Goal: Task Accomplishment & Management: Manage account settings

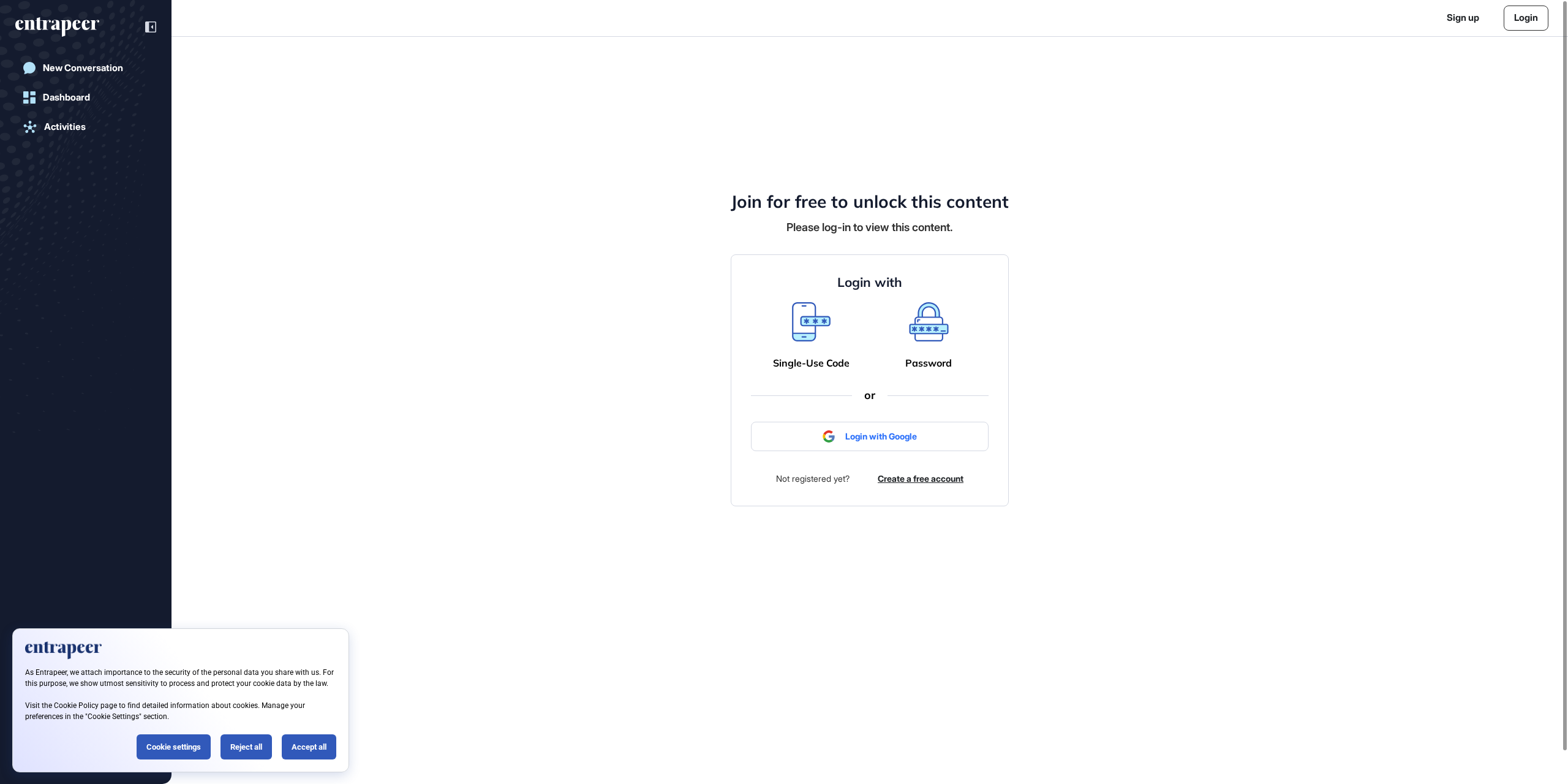
click at [1523, 18] on link "Login" at bounding box center [1525, 18] width 45 height 25
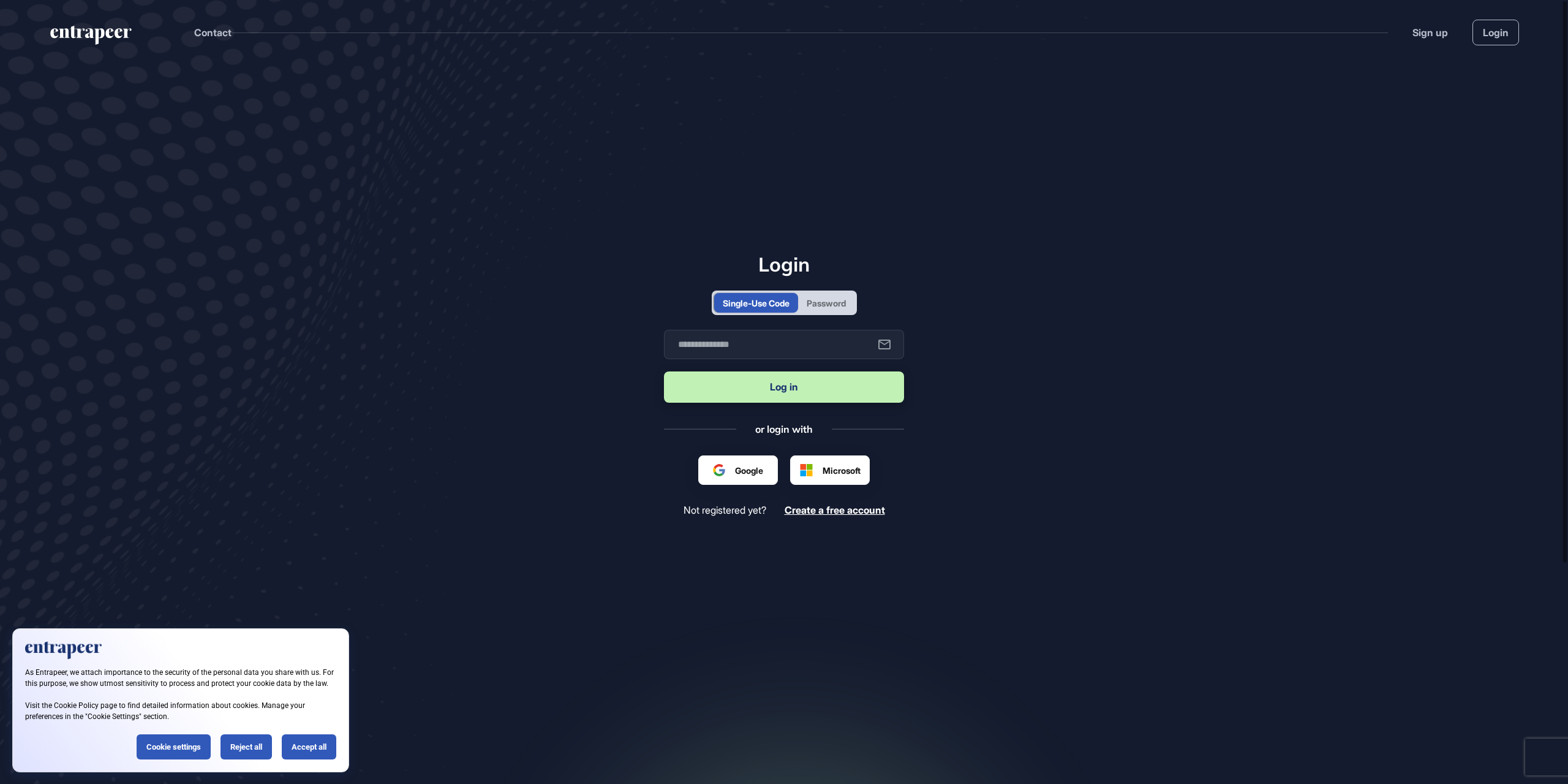
scroll to position [1, 1]
click at [777, 351] on input "text" at bounding box center [784, 344] width 240 height 30
type input "**********"
click at [708, 382] on button "Log in" at bounding box center [784, 386] width 240 height 31
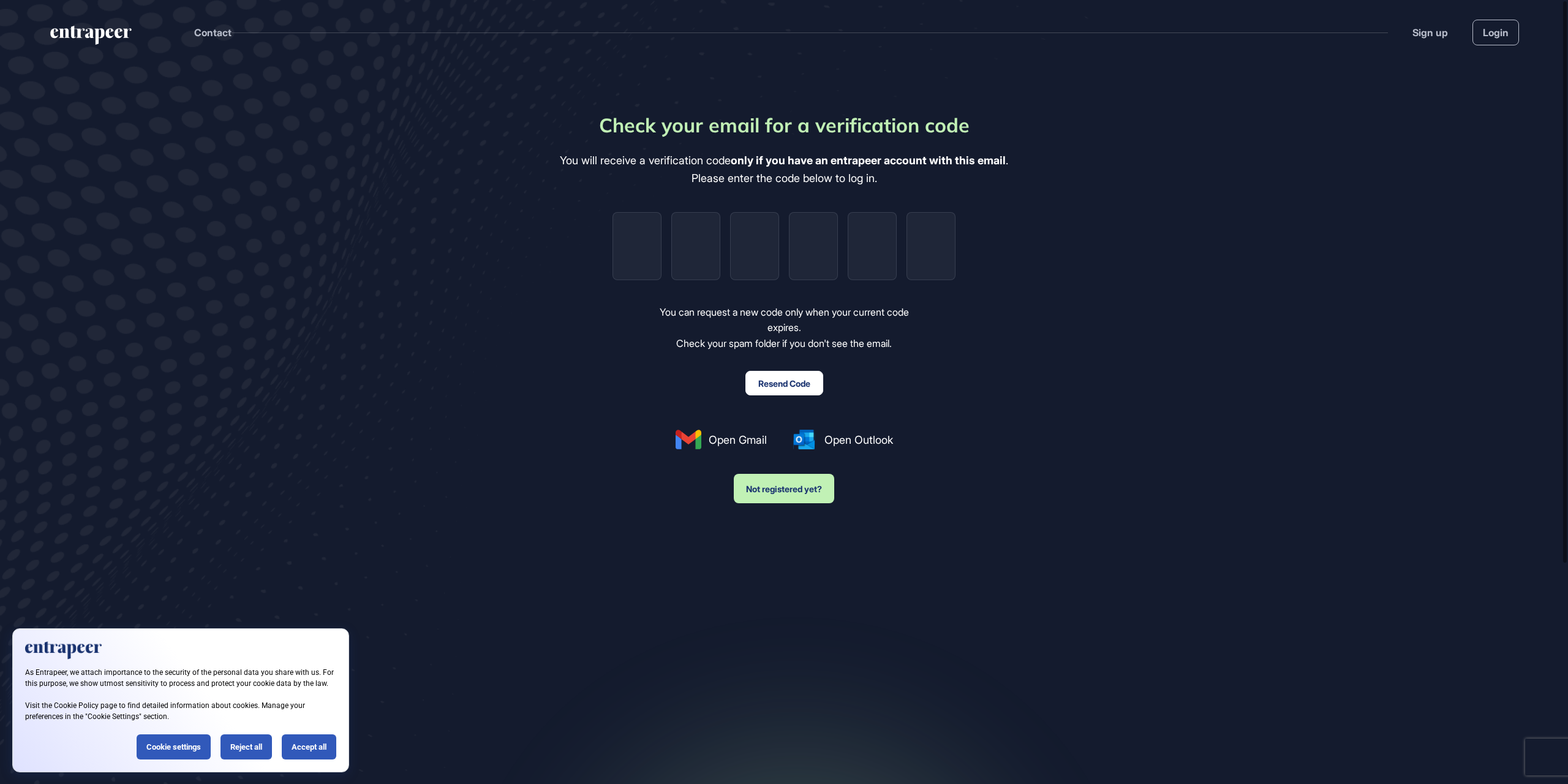
click at [777, 382] on button "Resend Code" at bounding box center [784, 383] width 78 height 25
paste input "*"
type input "*"
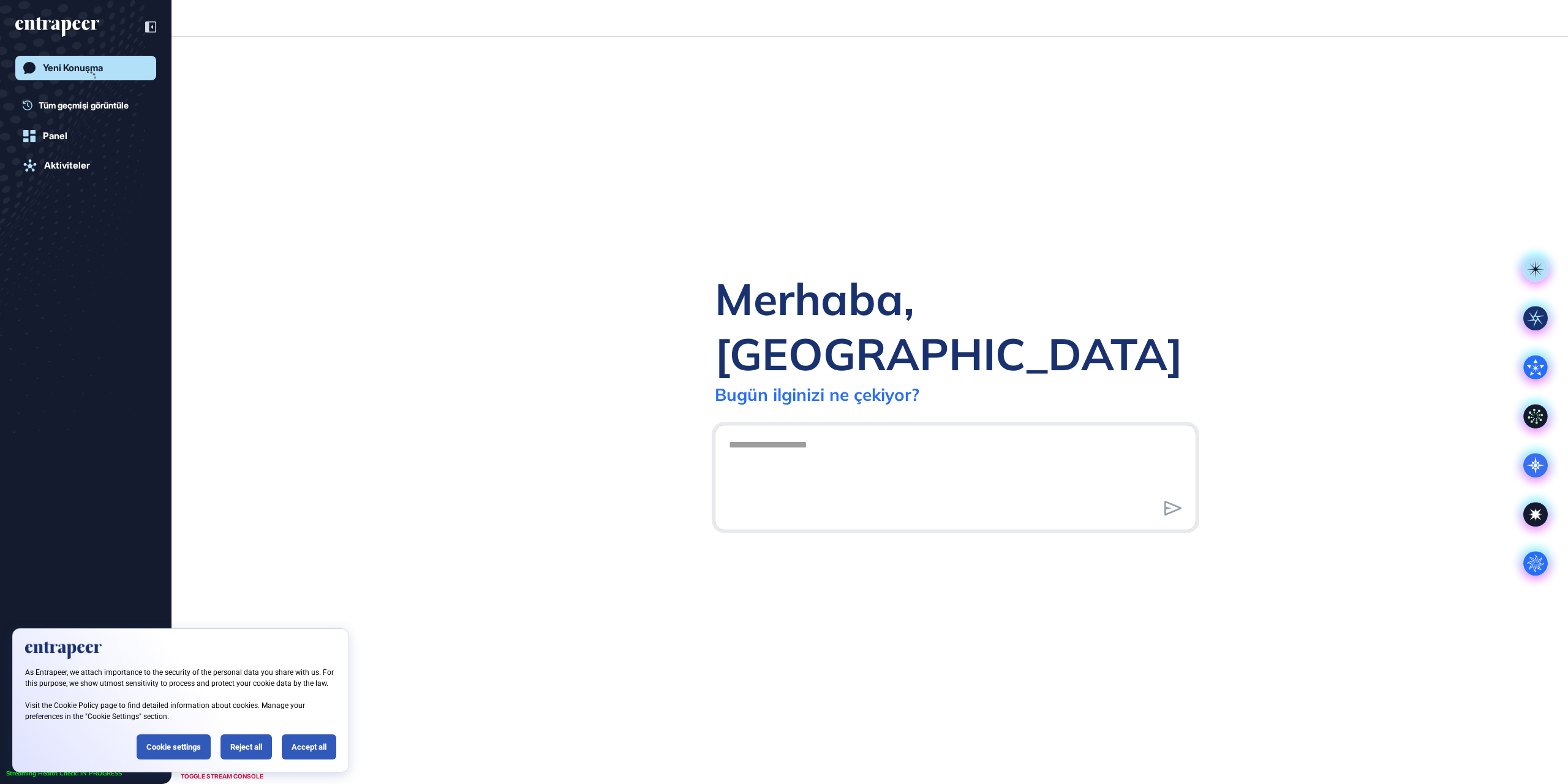
scroll to position [1, 1]
